Goal: Check status

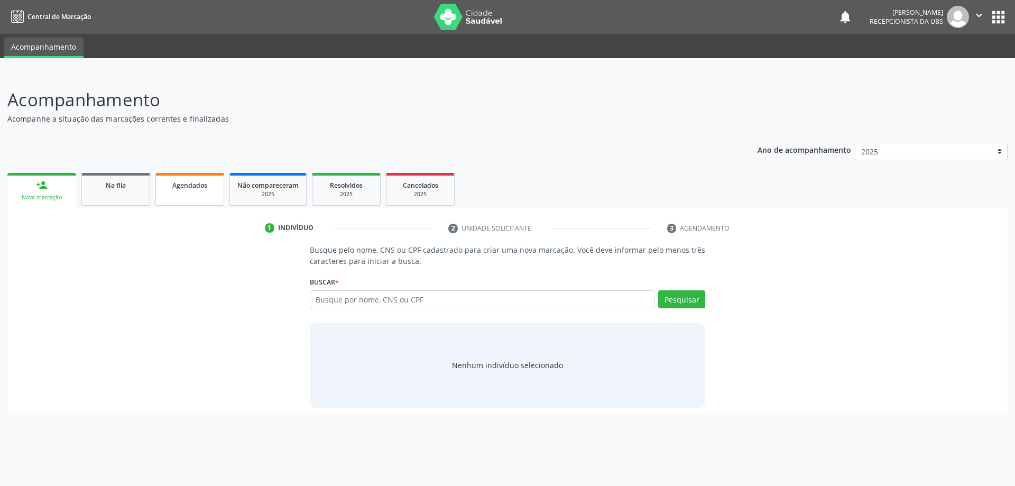
click at [190, 186] on span "Agendados" at bounding box center [189, 185] width 35 height 9
select select "9"
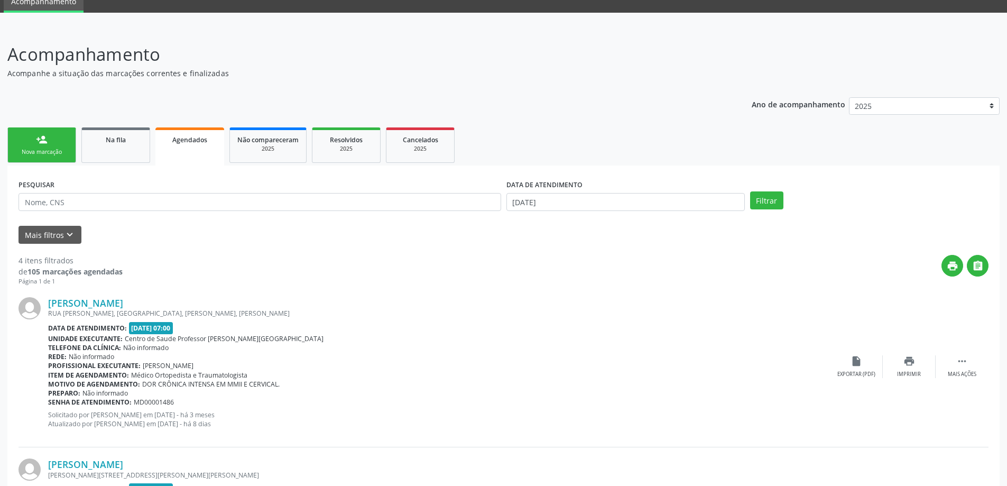
scroll to position [106, 0]
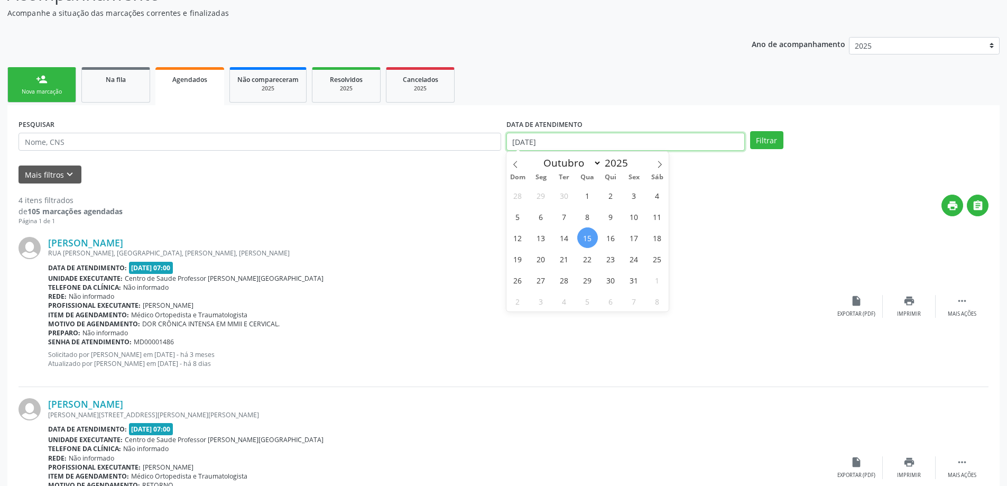
click at [596, 141] on input "[DATE]" at bounding box center [626, 142] width 238 height 18
click at [535, 194] on span "29" at bounding box center [541, 195] width 21 height 21
type input "[DATE]"
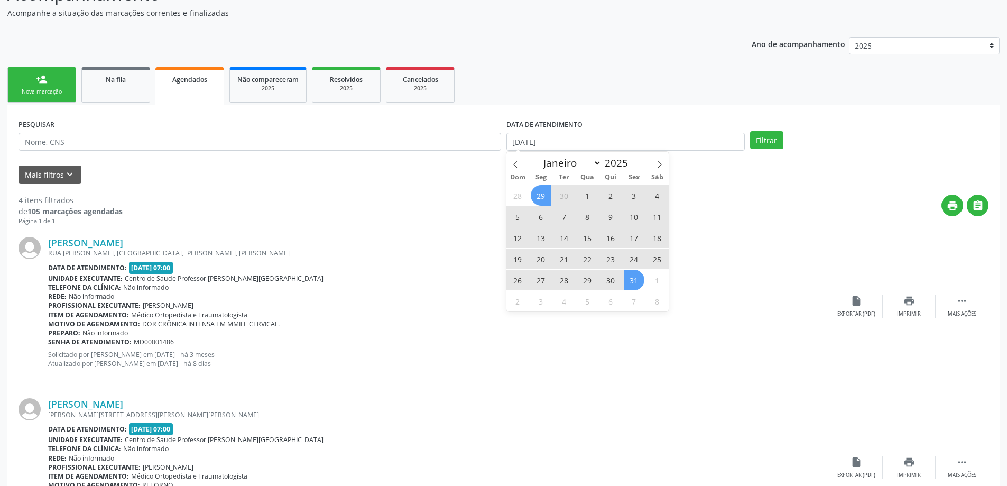
click at [630, 279] on span "31" at bounding box center [634, 280] width 21 height 21
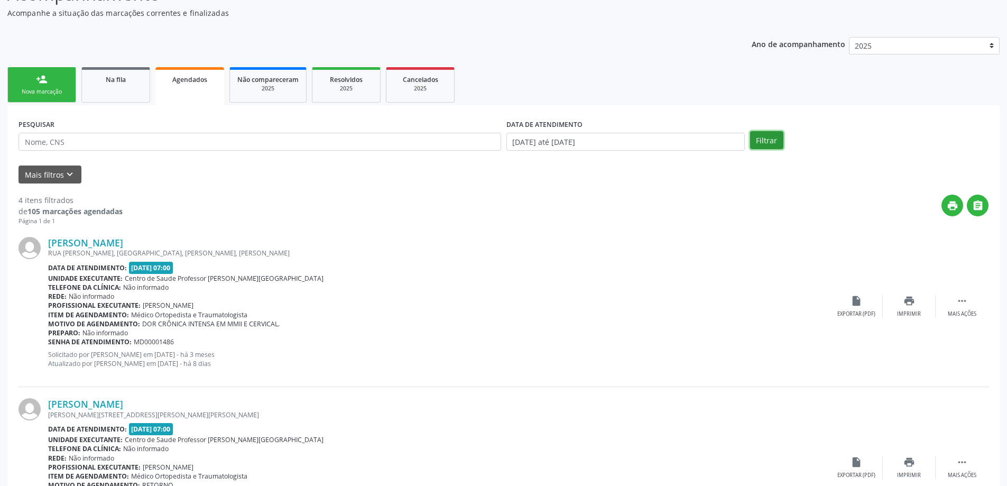
click at [763, 140] on button "Filtrar" at bounding box center [766, 140] width 33 height 18
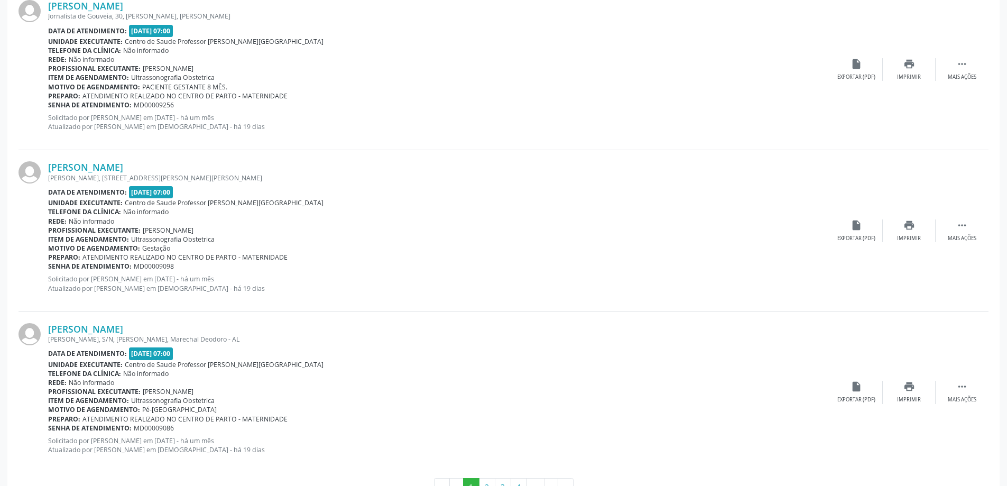
scroll to position [2316, 0]
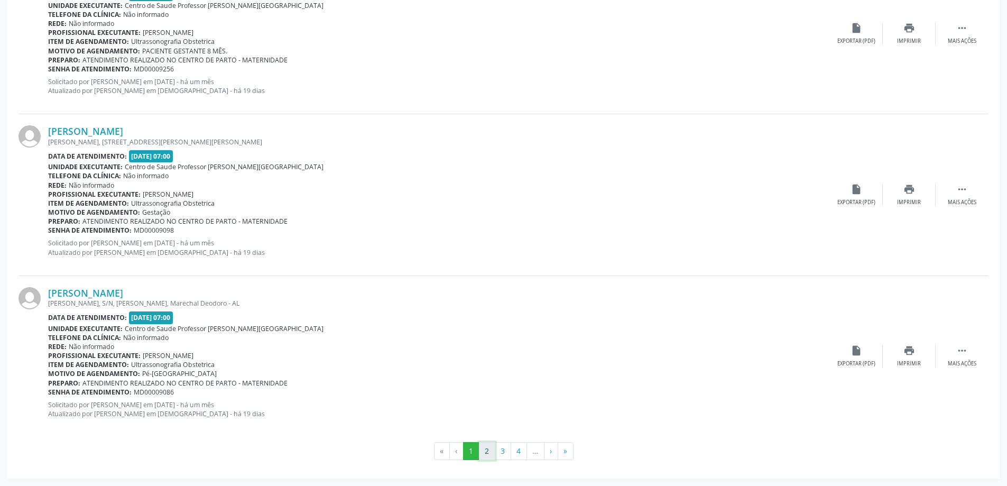
click at [490, 459] on button "2" at bounding box center [487, 451] width 16 height 18
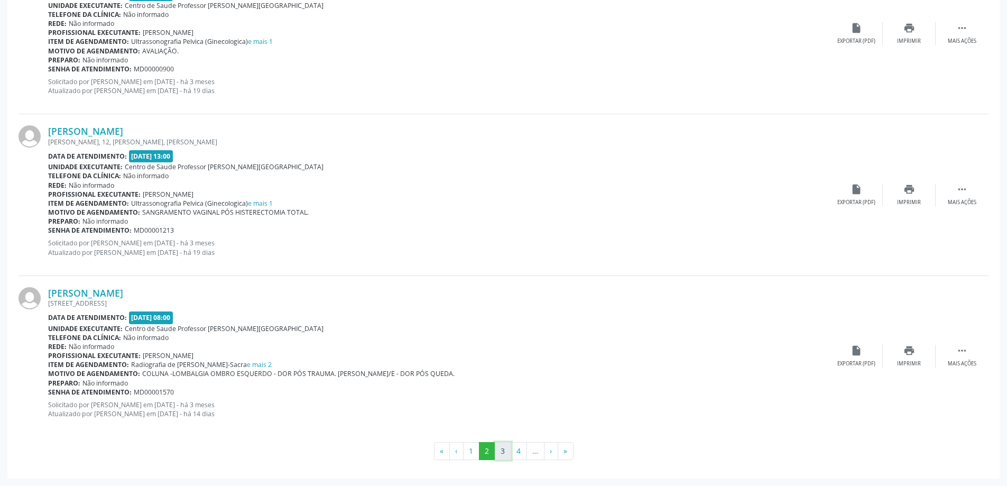
click at [502, 459] on button "3" at bounding box center [503, 451] width 16 height 18
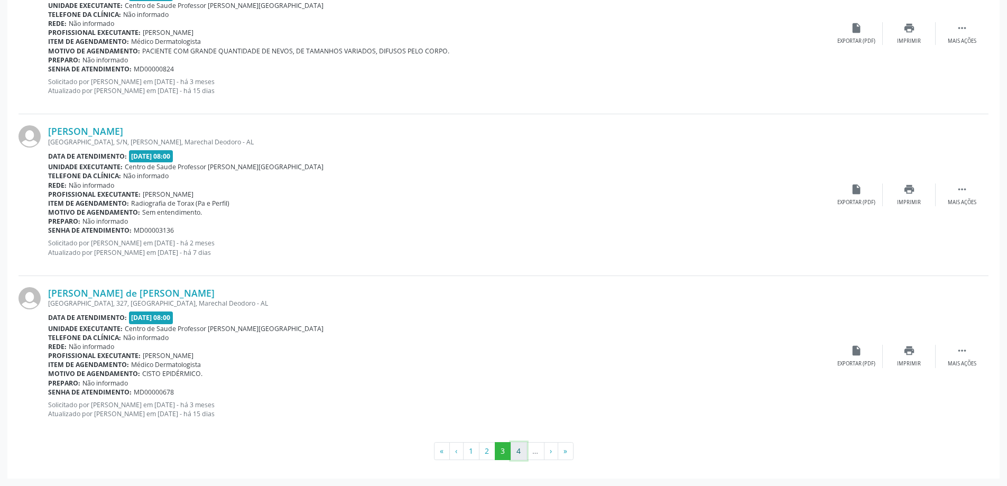
click at [522, 447] on button "4" at bounding box center [519, 451] width 16 height 18
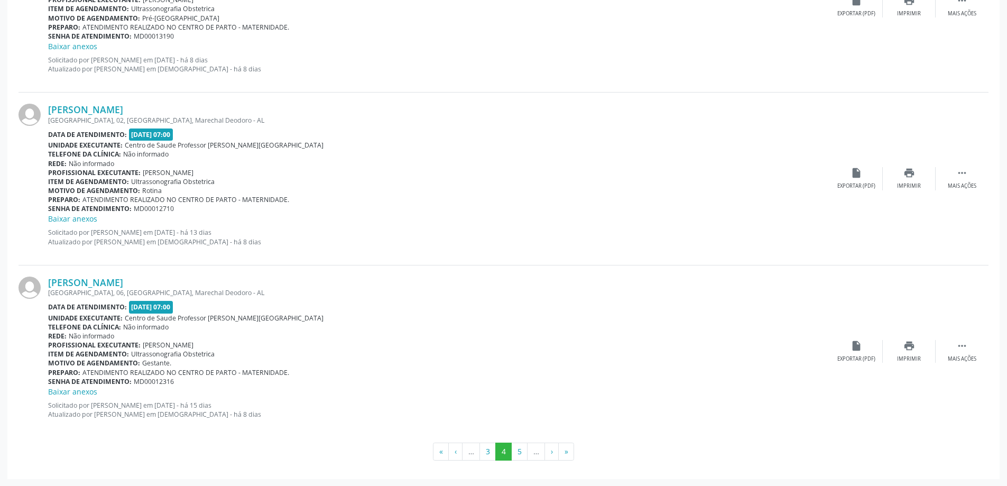
scroll to position [2383, 0]
click at [514, 453] on button "5" at bounding box center [519, 451] width 16 height 18
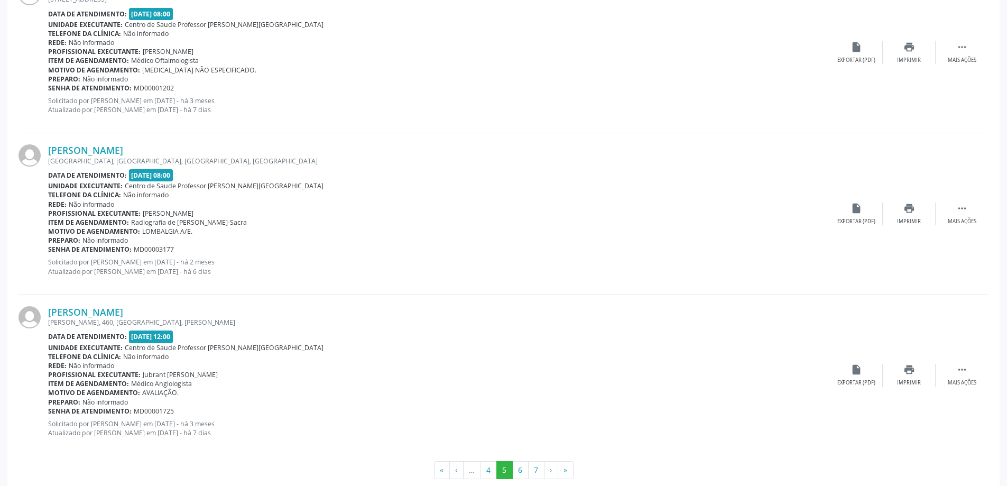
scroll to position [2327, 0]
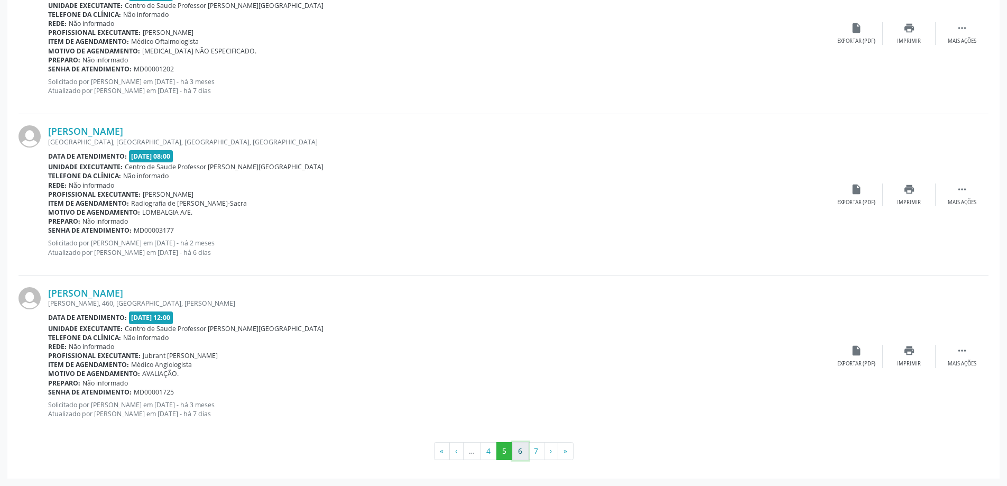
click at [517, 454] on button "6" at bounding box center [520, 451] width 16 height 18
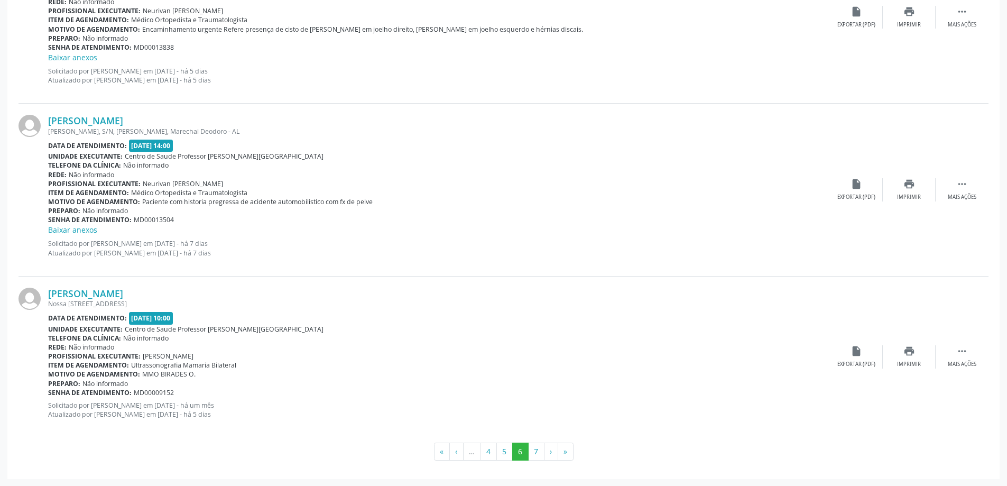
scroll to position [2350, 0]
click at [537, 459] on button "7" at bounding box center [536, 451] width 16 height 18
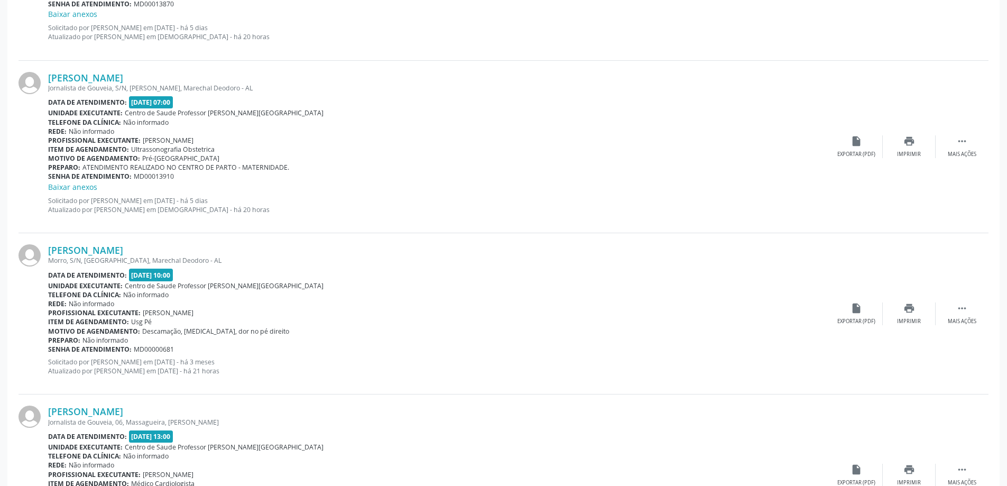
scroll to position [1269, 0]
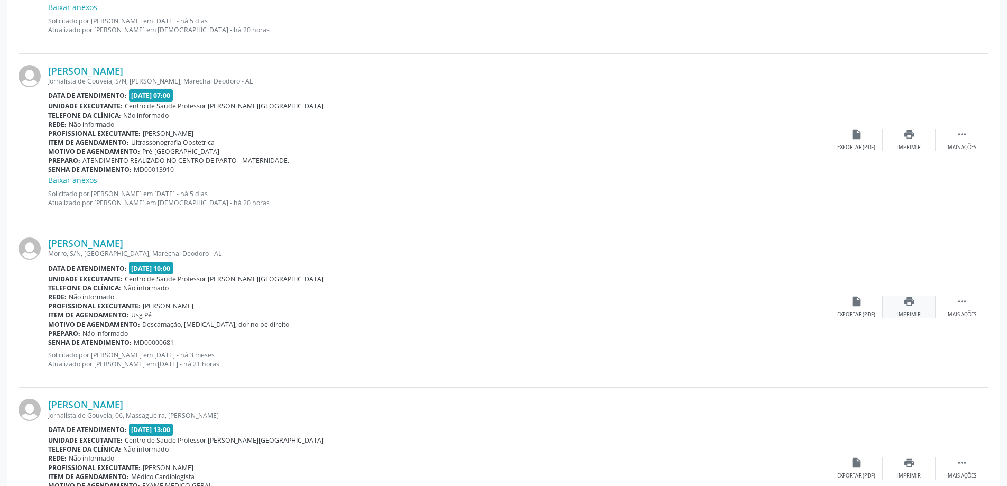
click at [906, 305] on icon "print" at bounding box center [910, 302] width 12 height 12
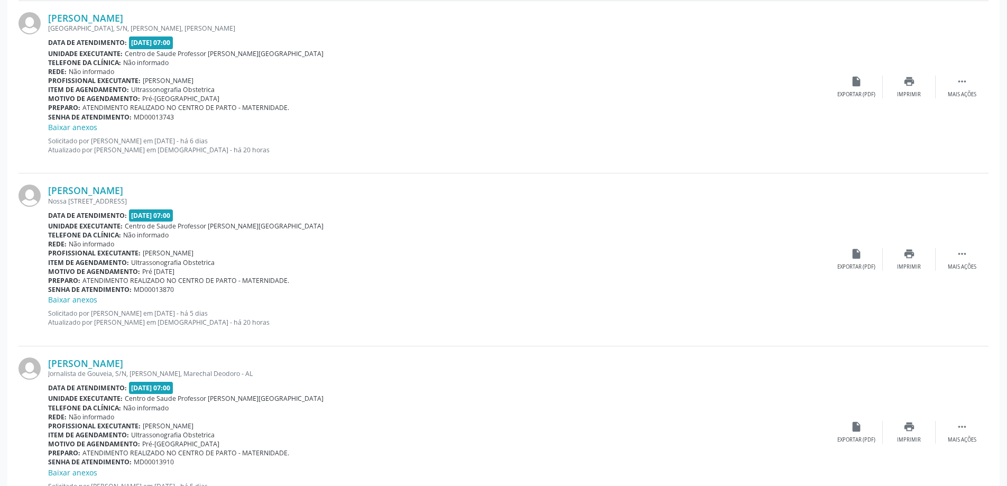
scroll to position [952, 0]
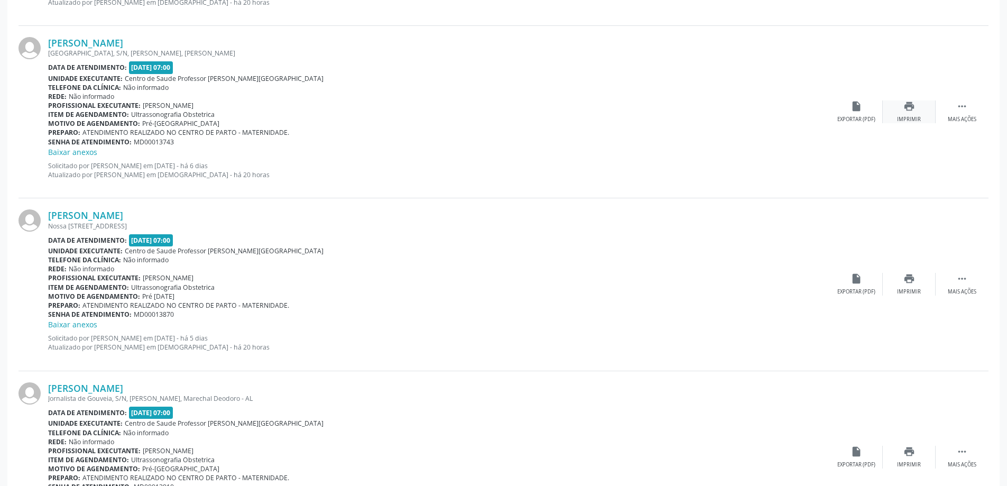
click at [920, 106] on div "print Imprimir" at bounding box center [909, 111] width 53 height 23
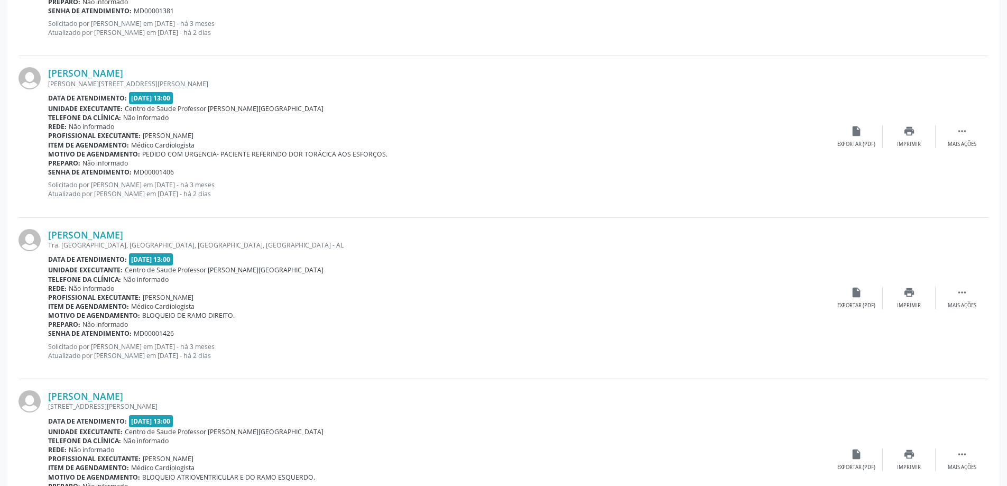
scroll to position [2188, 0]
